Goal: Find specific page/section: Find specific page/section

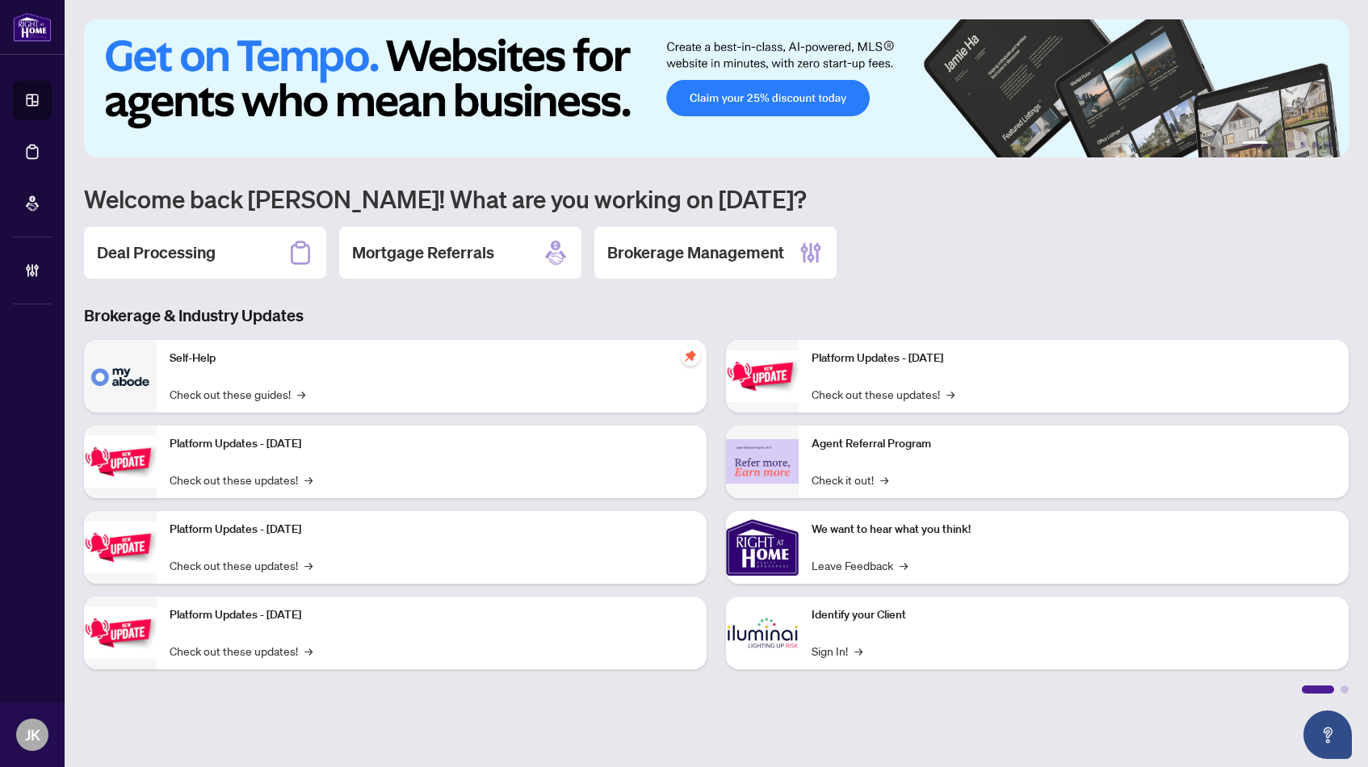
click at [224, 383] on div "Self-Help Check out these guides! →" at bounding box center [432, 376] width 550 height 73
click at [124, 384] on img at bounding box center [120, 376] width 73 height 73
click at [124, 362] on img at bounding box center [120, 376] width 73 height 73
click at [161, 245] on h2 "Deal Processing" at bounding box center [156, 252] width 119 height 23
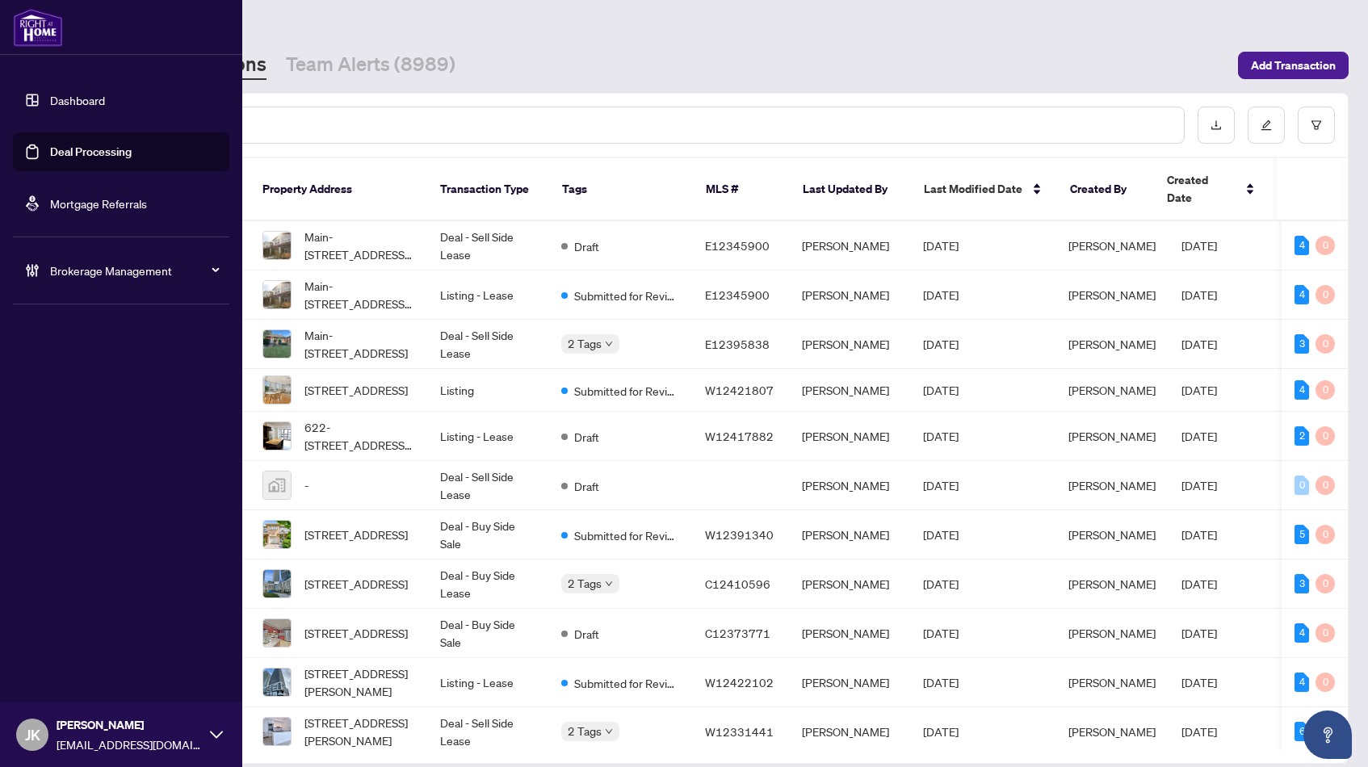
click at [47, 272] on div "Brokerage Management" at bounding box center [121, 270] width 216 height 39
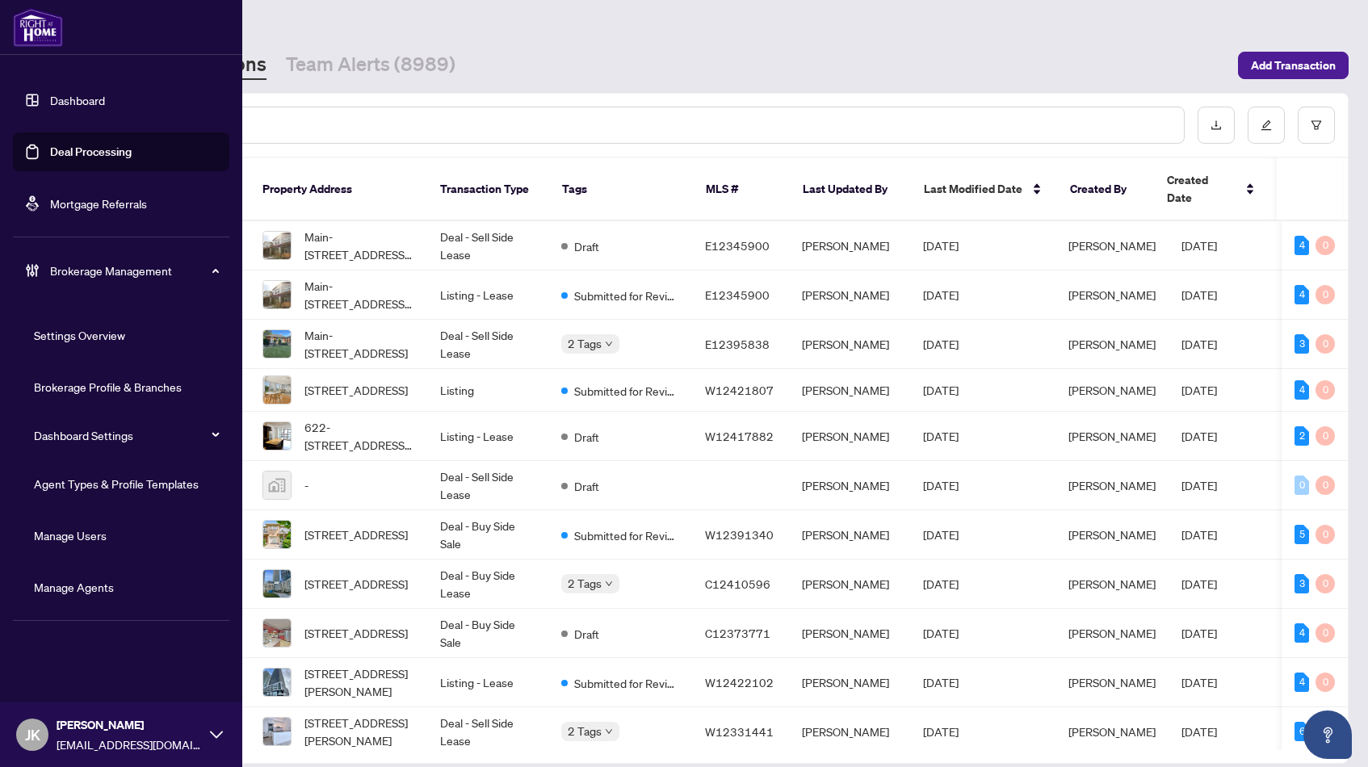
click at [68, 589] on link "Manage Agents" at bounding box center [74, 587] width 80 height 15
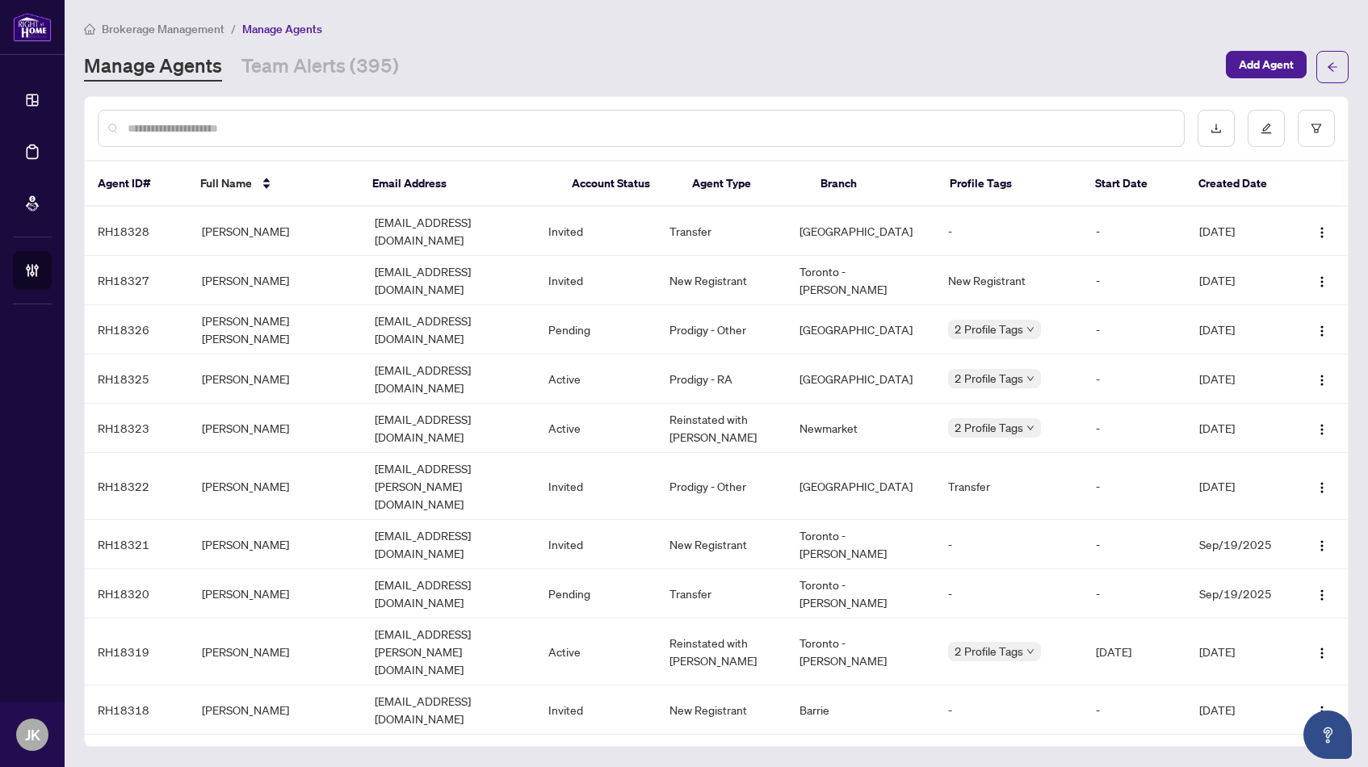
click at [734, 119] on div at bounding box center [641, 128] width 1087 height 37
click at [614, 126] on input "text" at bounding box center [649, 128] width 1043 height 18
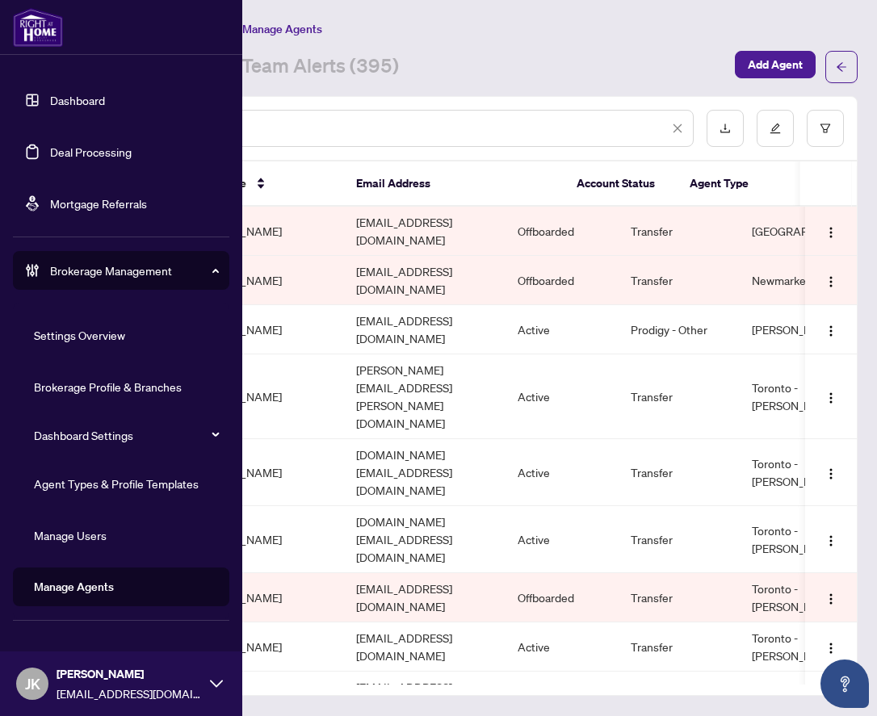
type input "****"
click at [73, 149] on link "Deal Processing" at bounding box center [91, 152] width 82 height 15
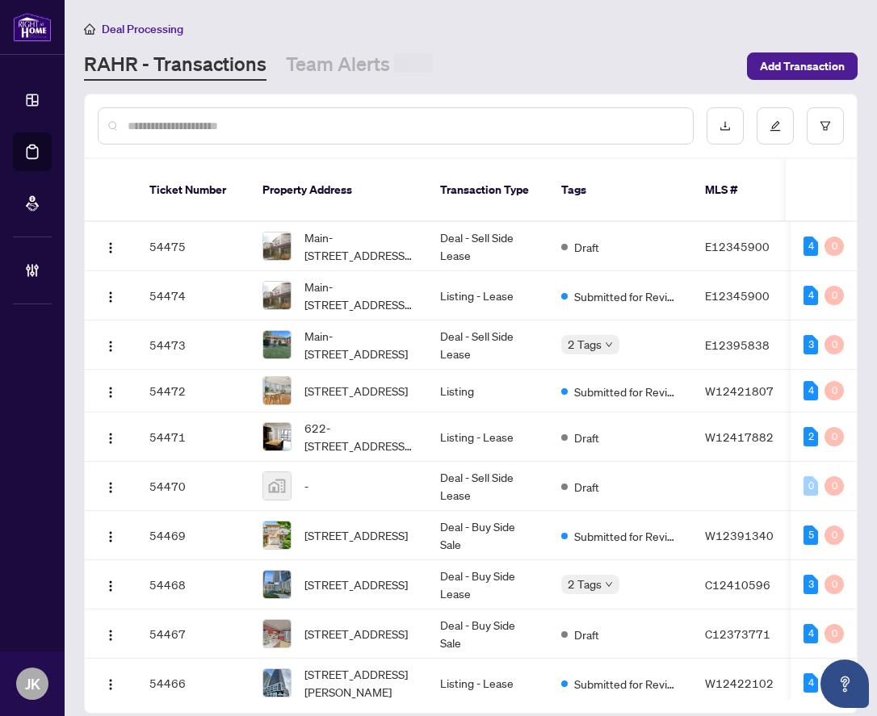
click at [337, 128] on input "text" at bounding box center [404, 126] width 552 height 18
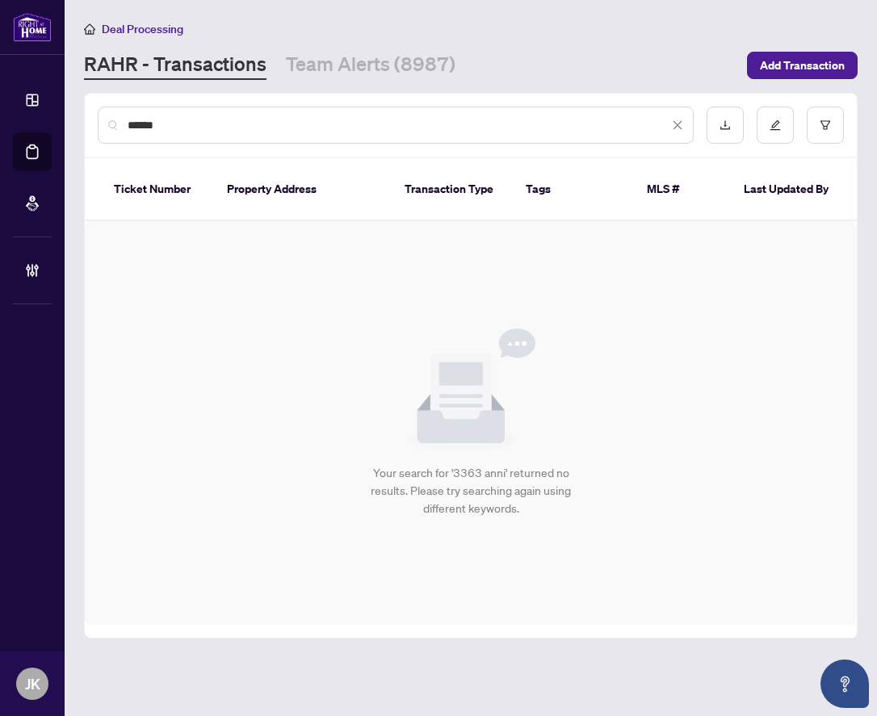
type input "****"
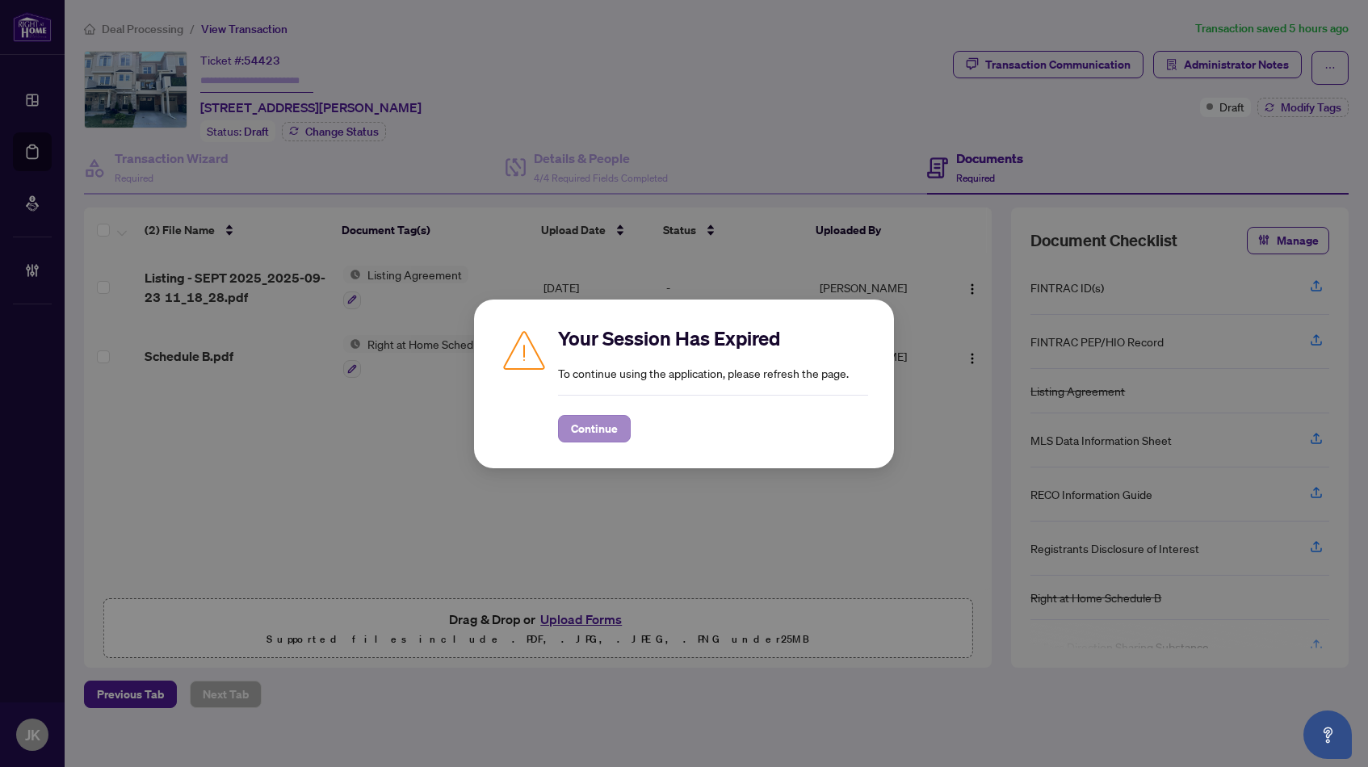
click at [593, 426] on span "Continue" at bounding box center [594, 429] width 47 height 26
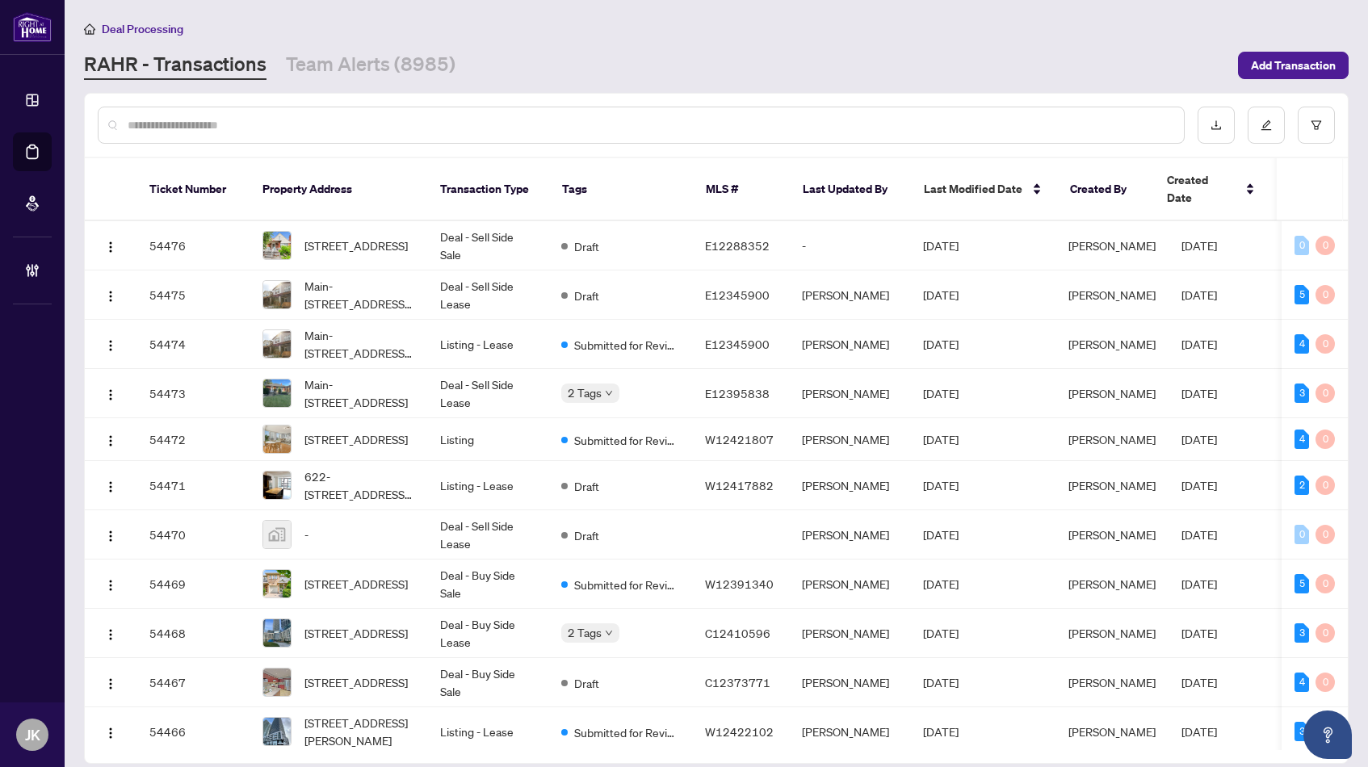
click at [181, 123] on input "text" at bounding box center [649, 125] width 1043 height 18
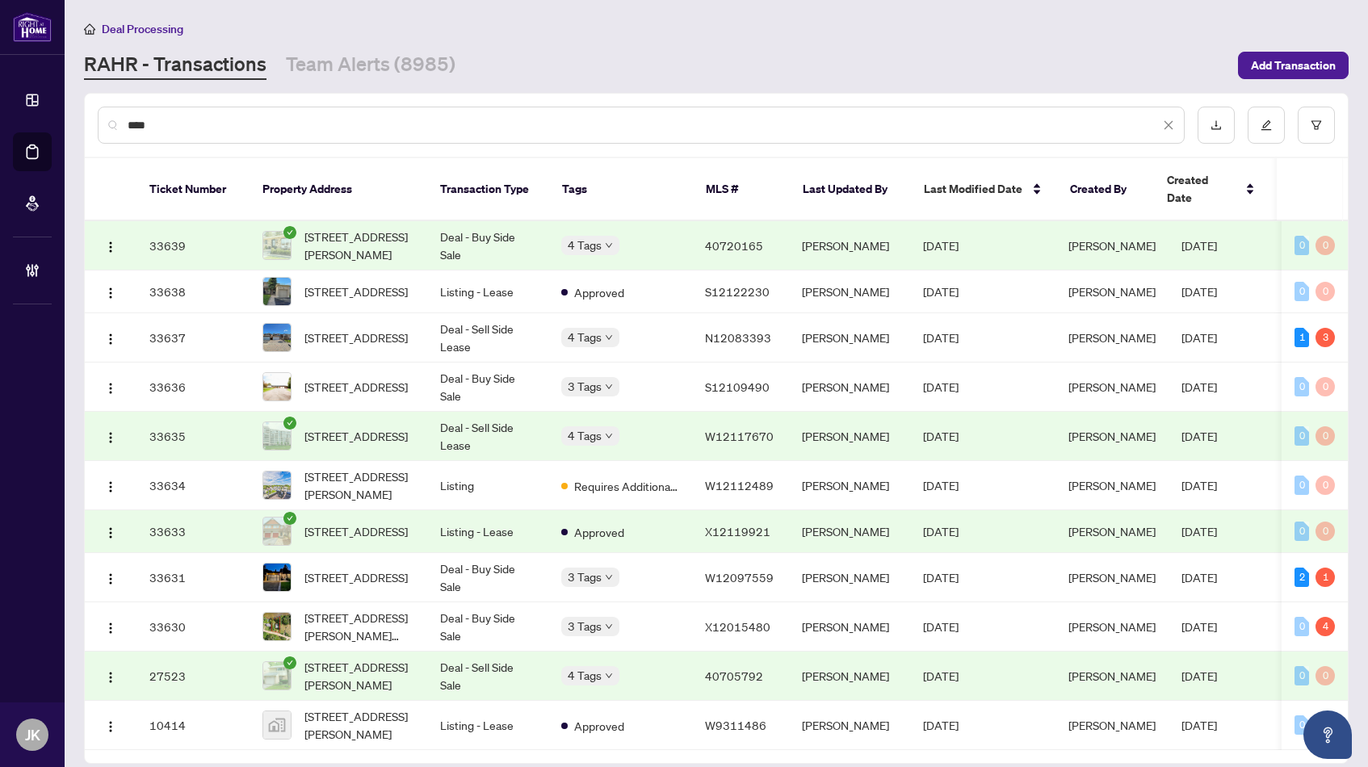
scroll to position [85, 0]
type input "*"
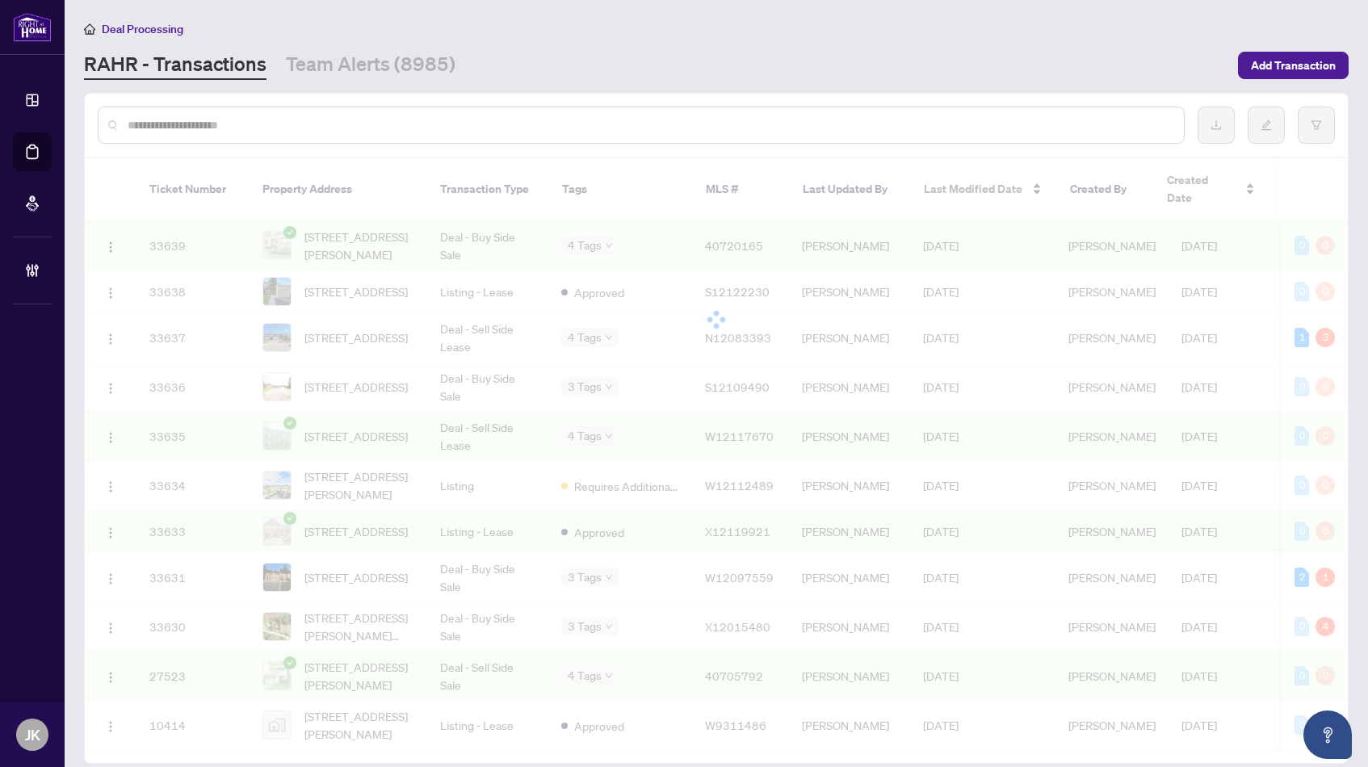
type input "*"
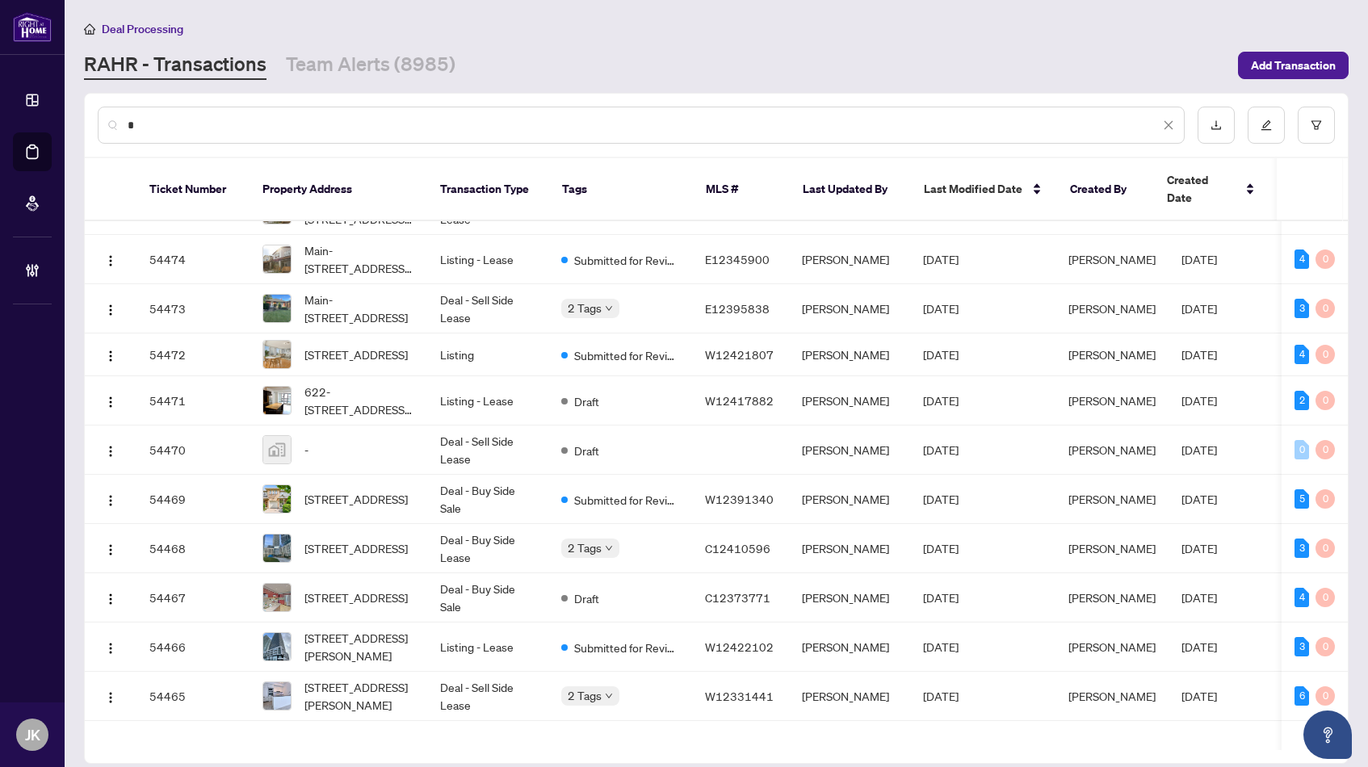
scroll to position [0, 0]
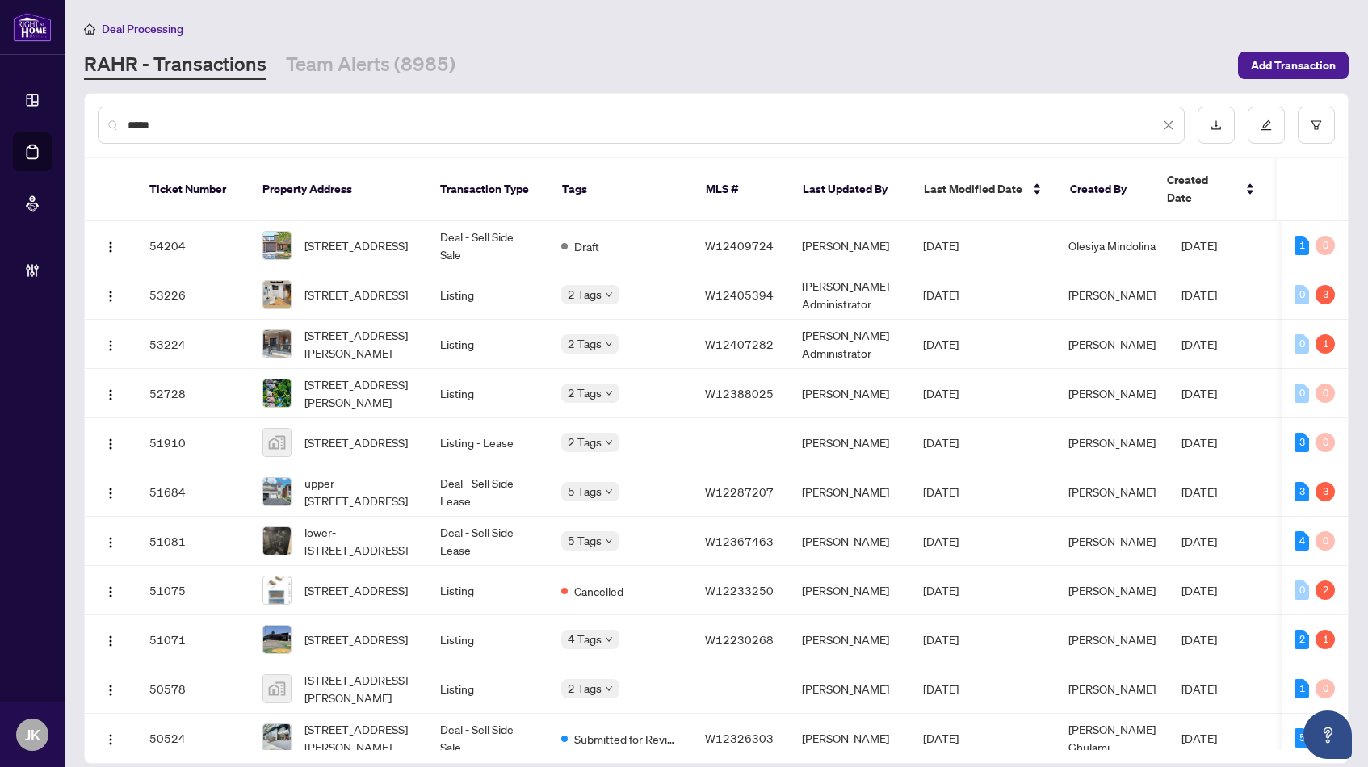
type input "******"
